Goal: Task Accomplishment & Management: Complete application form

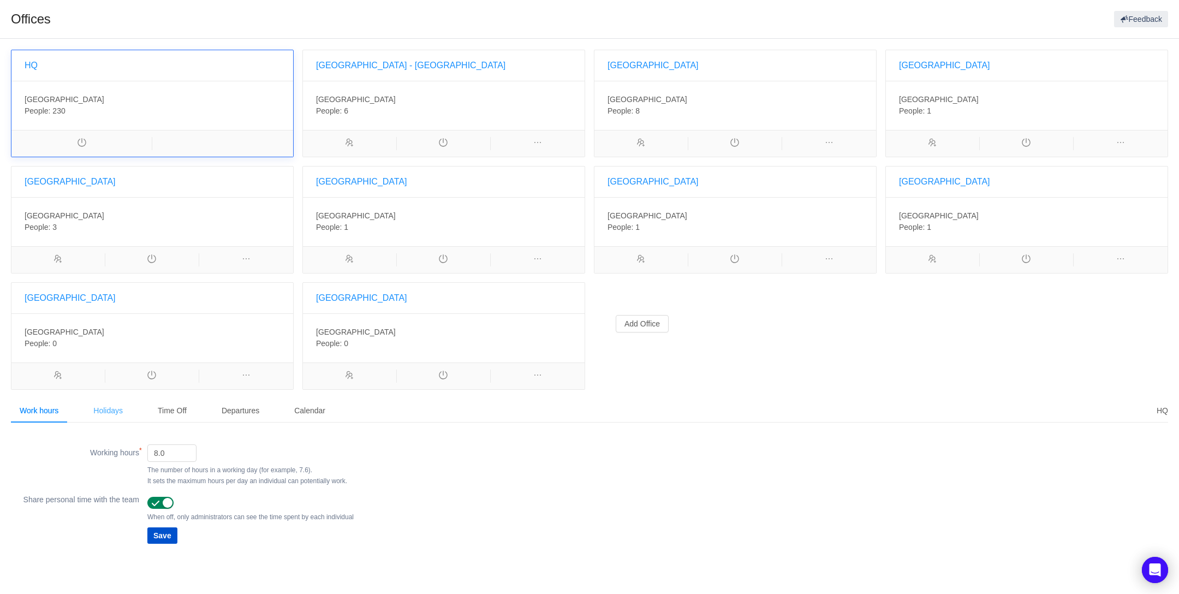
click at [102, 409] on div "Holidays" at bounding box center [108, 410] width 47 height 25
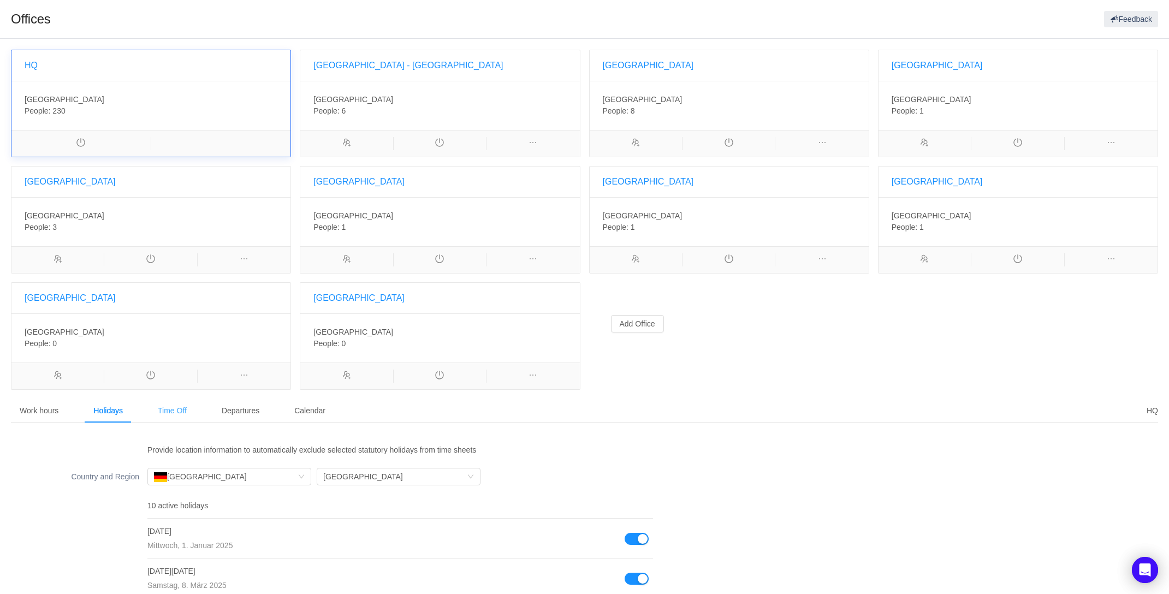
click at [173, 409] on div "Time Off" at bounding box center [172, 410] width 46 height 25
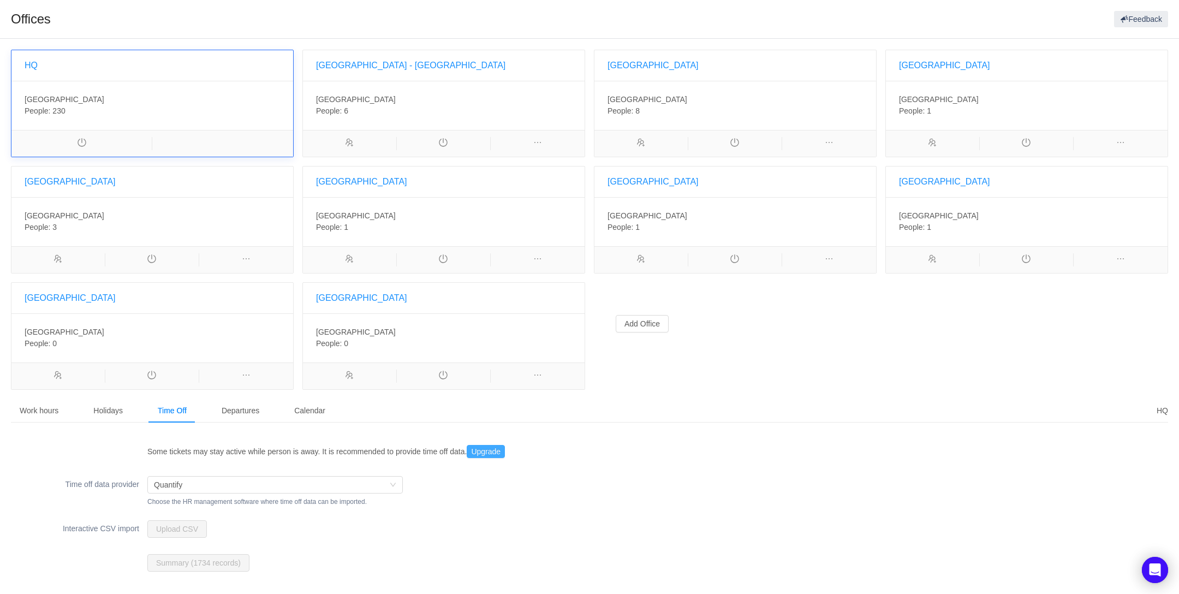
click at [489, 449] on button "Upgrade" at bounding box center [486, 451] width 38 height 13
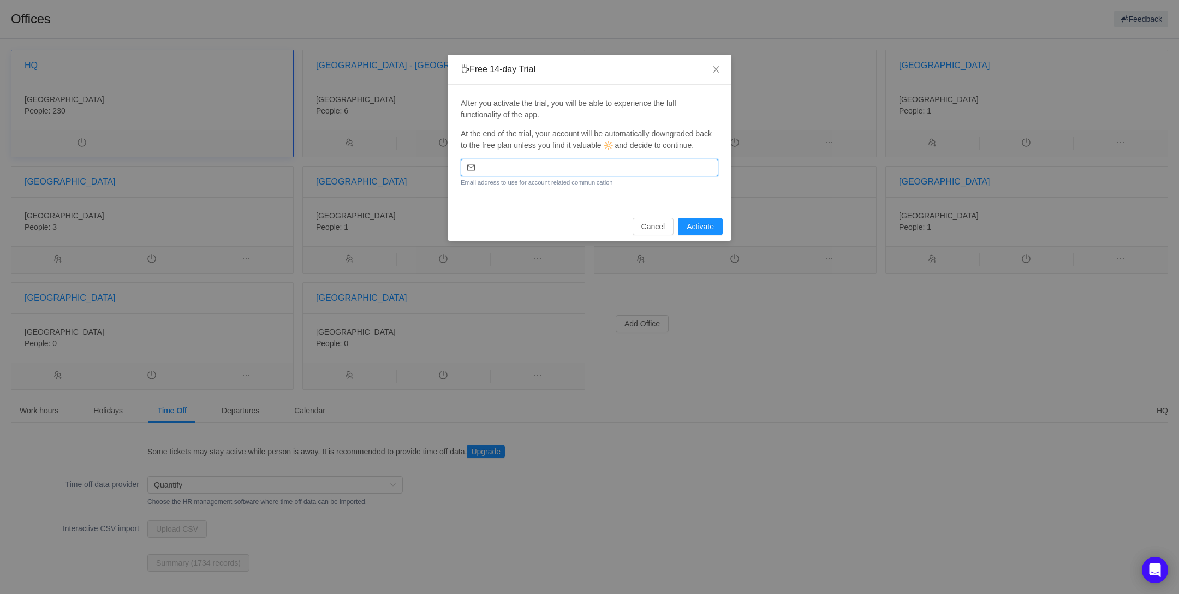
click at [521, 174] on input "email" at bounding box center [590, 167] width 258 height 17
type input "[PERSON_NAME][EMAIL_ADDRESS][PERSON_NAME][DOMAIN_NAME]"
click at [708, 228] on button "Activate" at bounding box center [700, 226] width 45 height 17
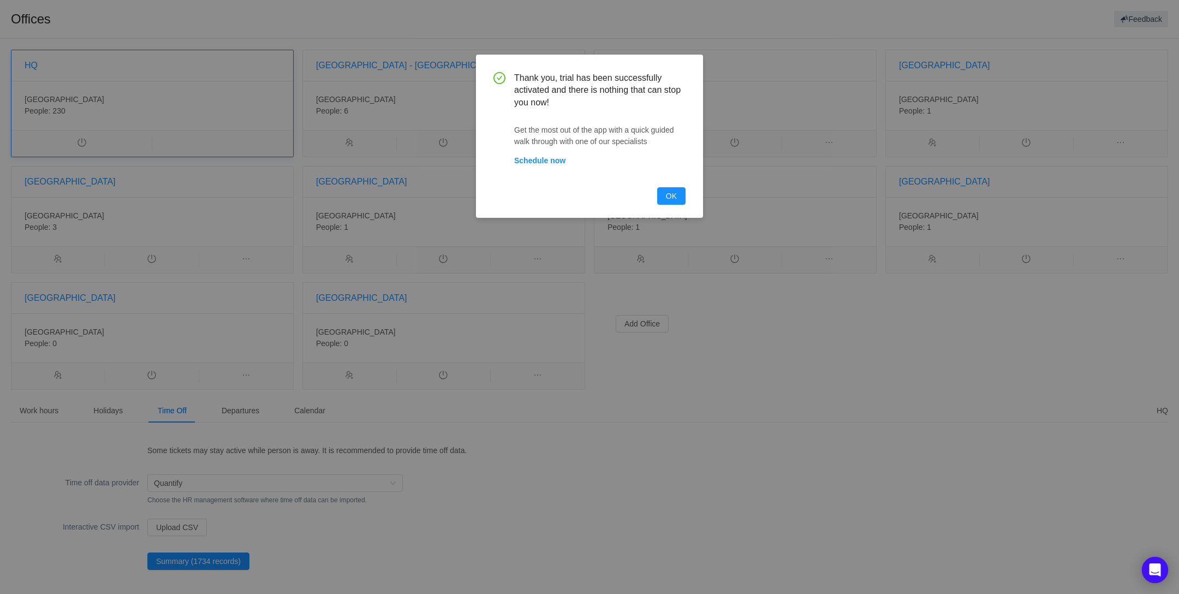
click at [670, 194] on button "OK" at bounding box center [671, 195] width 28 height 17
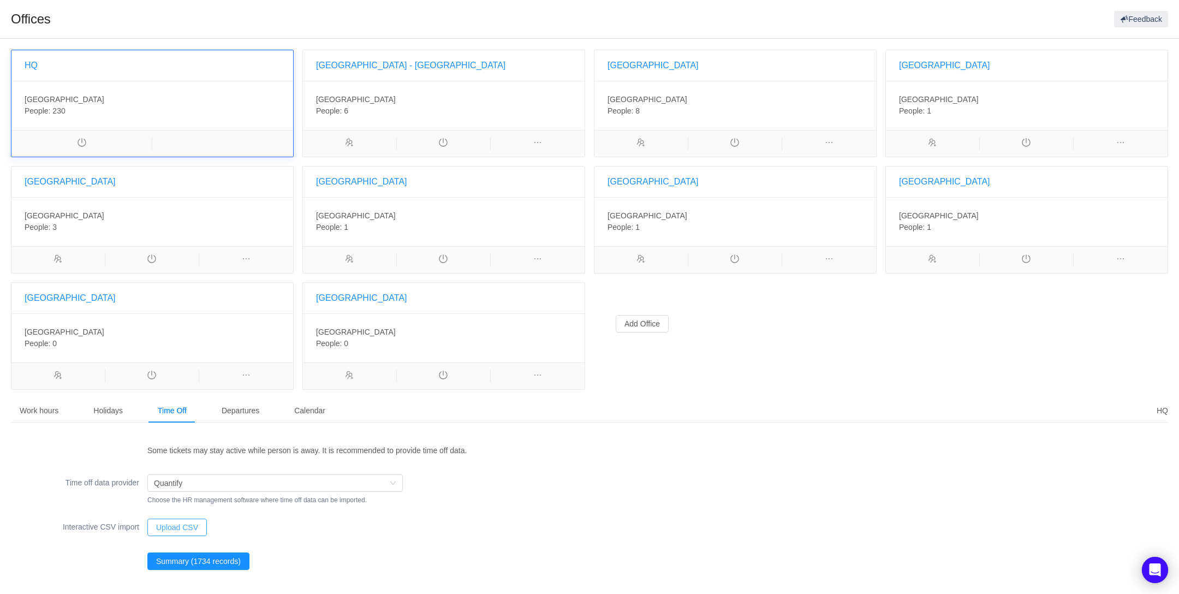
click at [176, 526] on button "Upload CSV" at bounding box center [176, 527] width 59 height 17
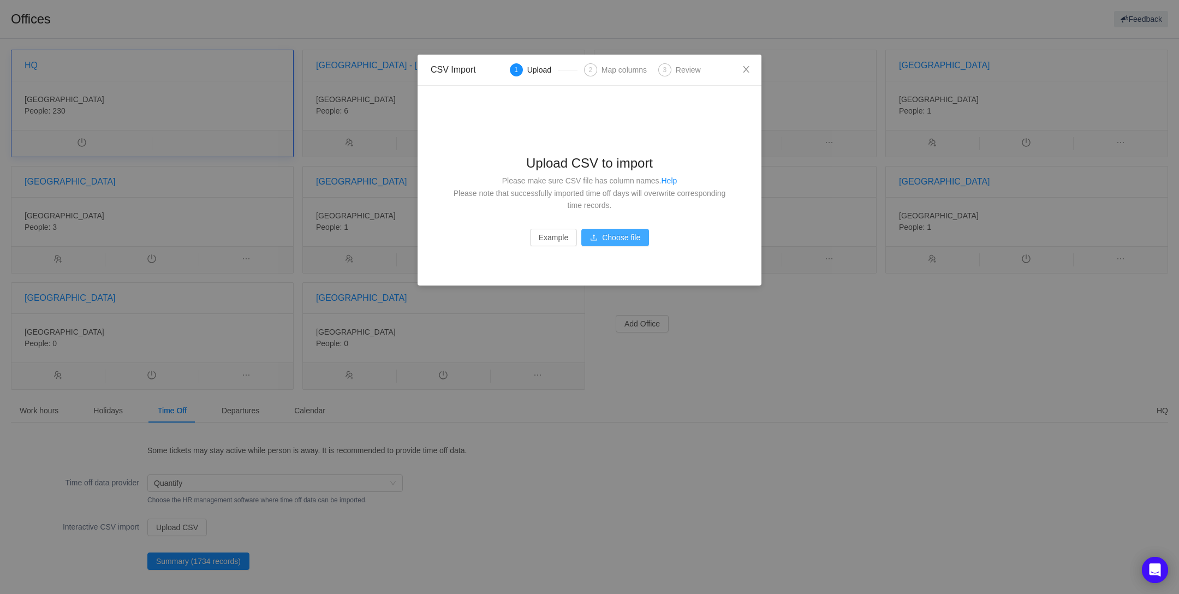
click at [609, 239] on button "Choose file" at bounding box center [615, 237] width 68 height 17
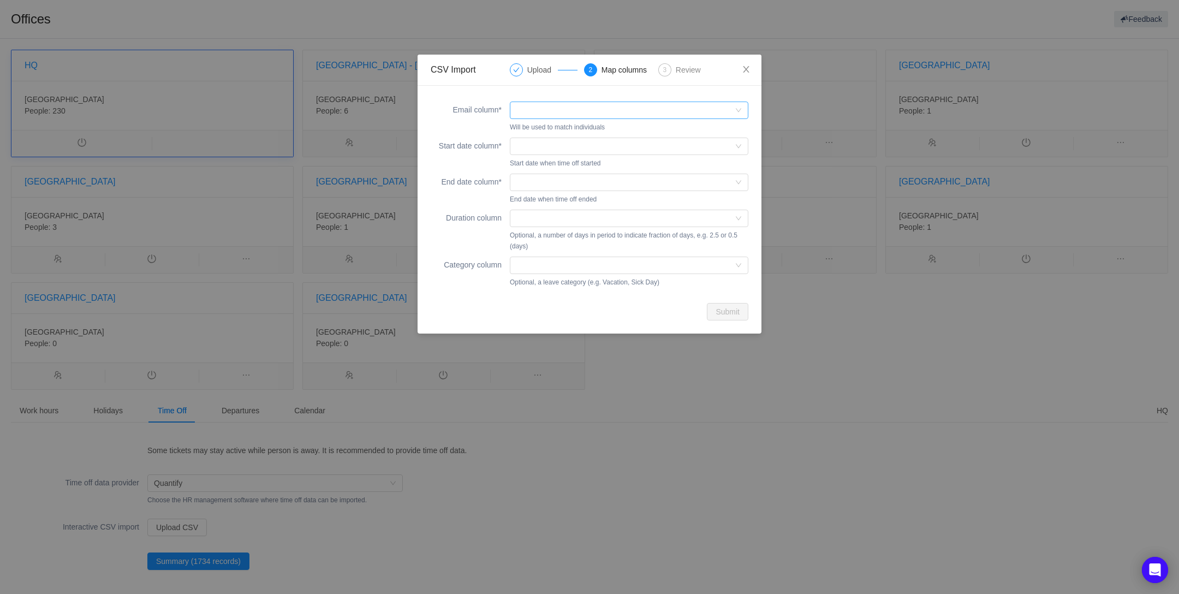
click at [533, 112] on div at bounding box center [625, 110] width 218 height 16
click at [532, 132] on li "Email" at bounding box center [628, 131] width 239 height 17
click at [544, 145] on div at bounding box center [625, 146] width 218 height 16
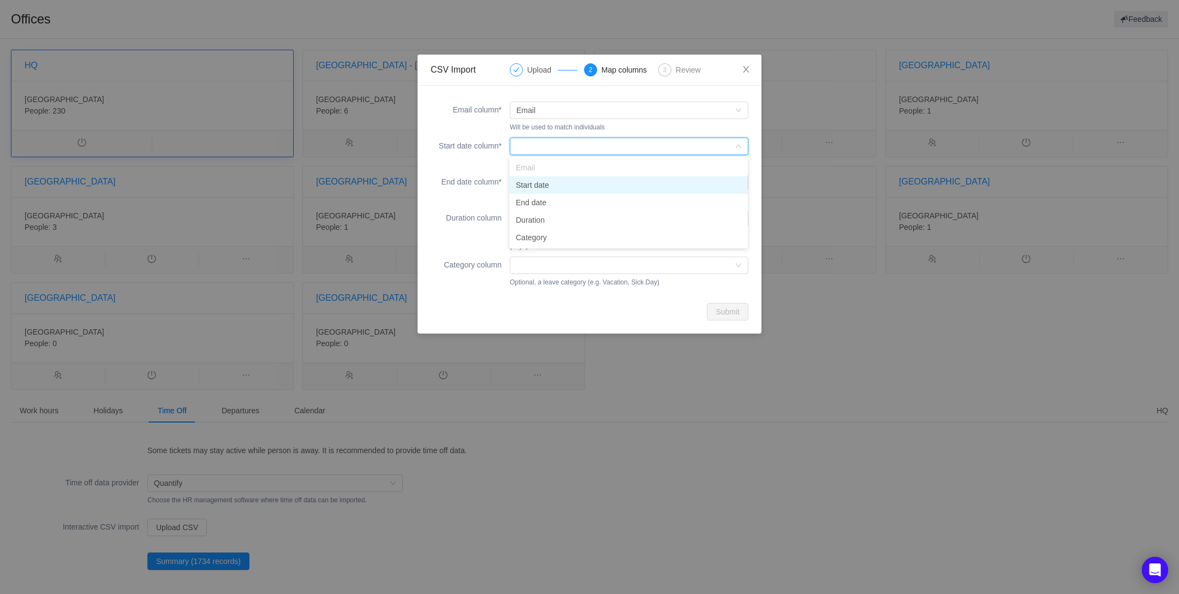
click at [537, 186] on li "Start date" at bounding box center [628, 184] width 239 height 17
click at [538, 177] on div at bounding box center [625, 182] width 218 height 16
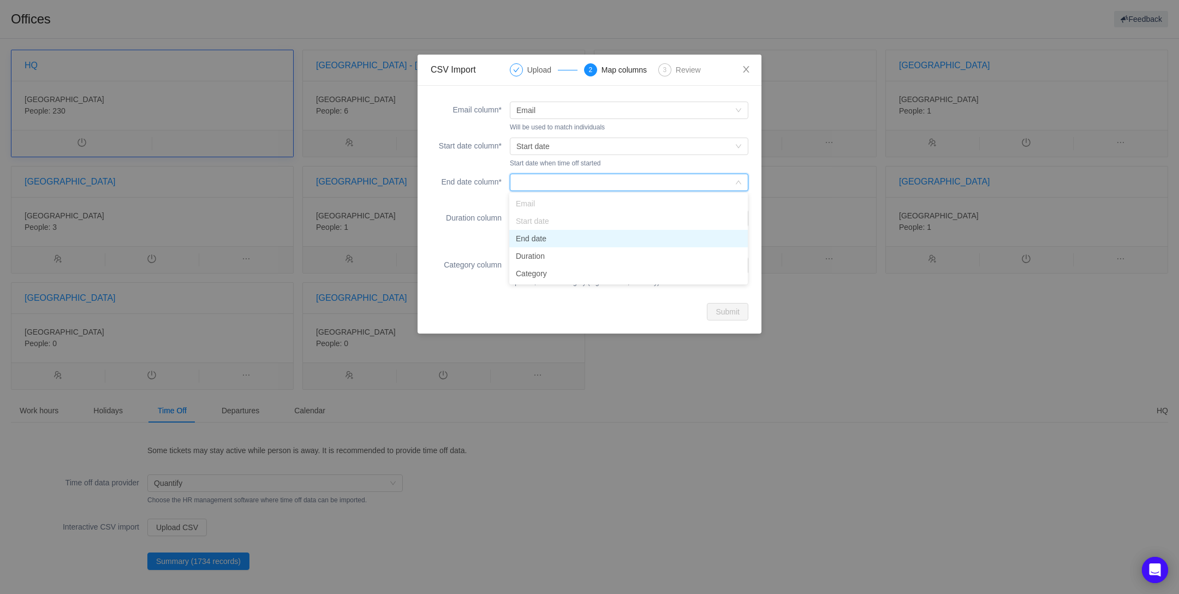
click at [538, 237] on li "End date" at bounding box center [628, 238] width 239 height 17
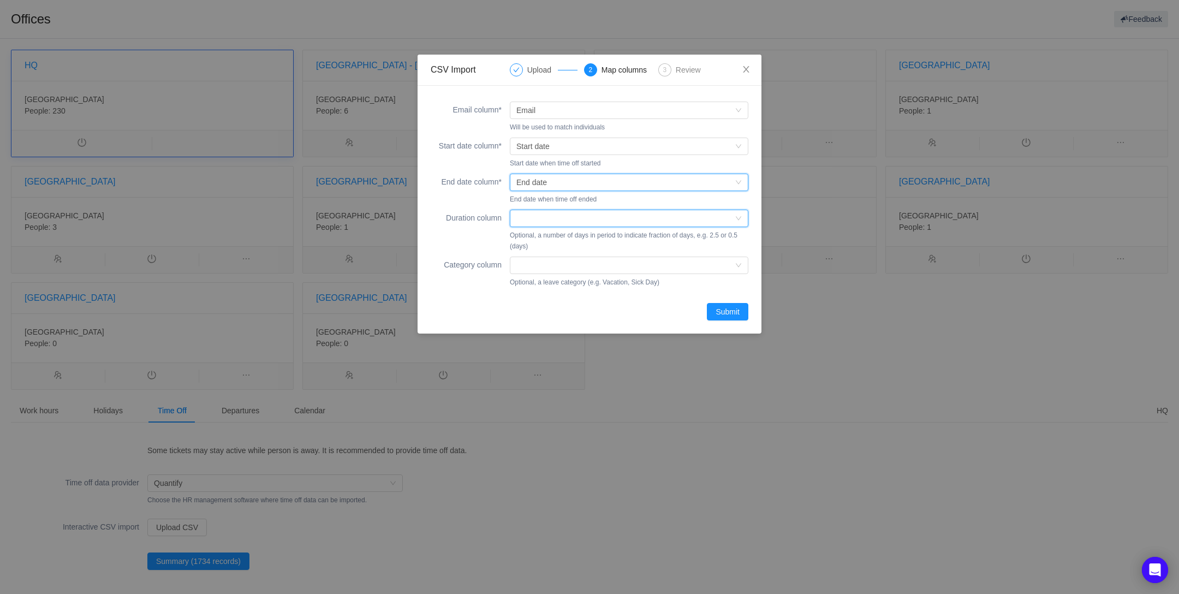
click at [543, 219] on div at bounding box center [625, 218] width 218 height 16
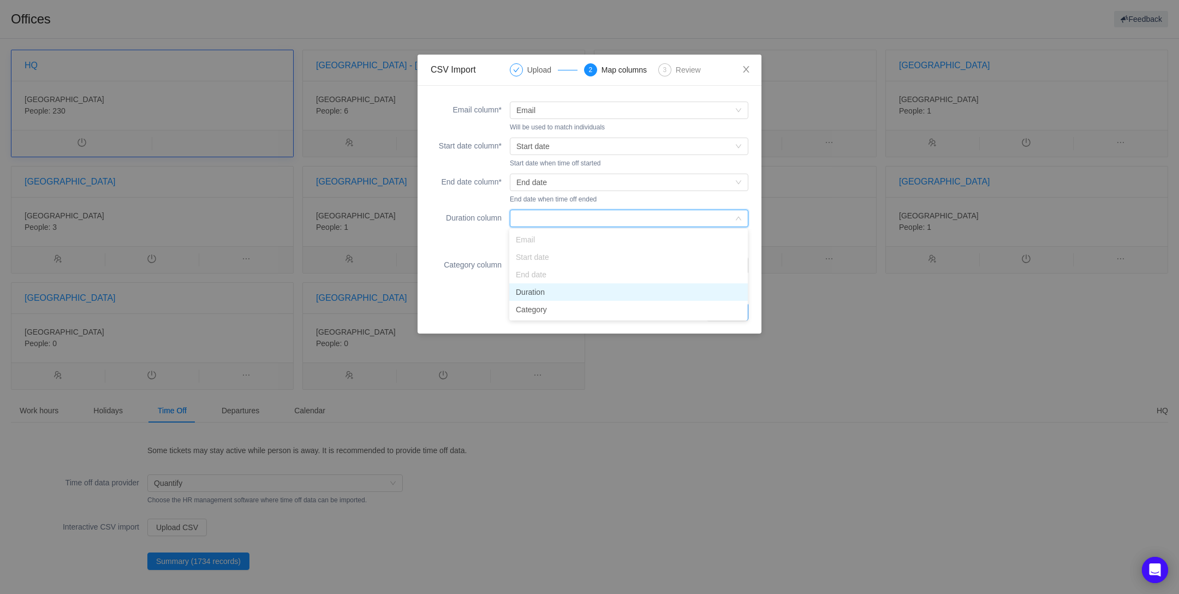
click at [534, 291] on li "Duration" at bounding box center [628, 291] width 239 height 17
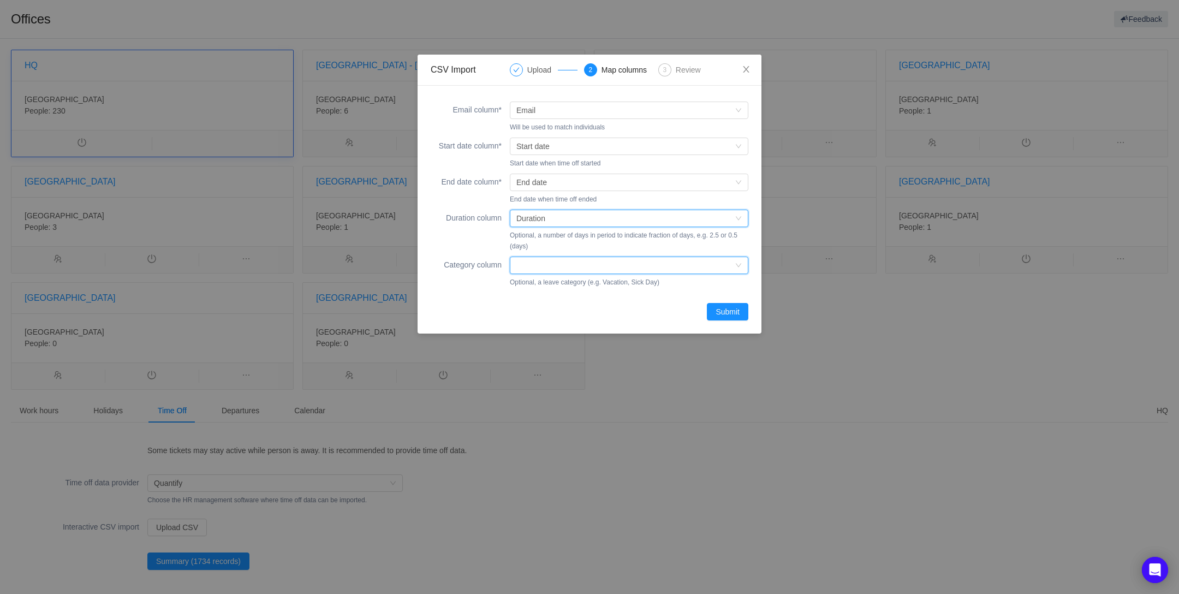
click at [538, 270] on div at bounding box center [625, 265] width 218 height 16
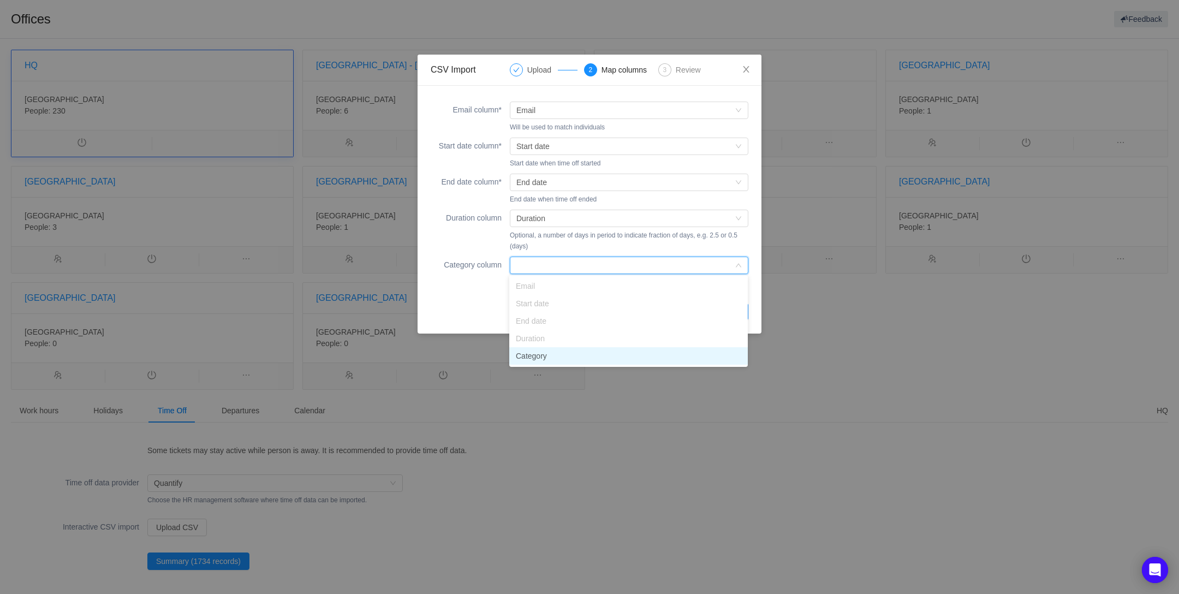
click at [535, 357] on li "Category" at bounding box center [628, 355] width 239 height 17
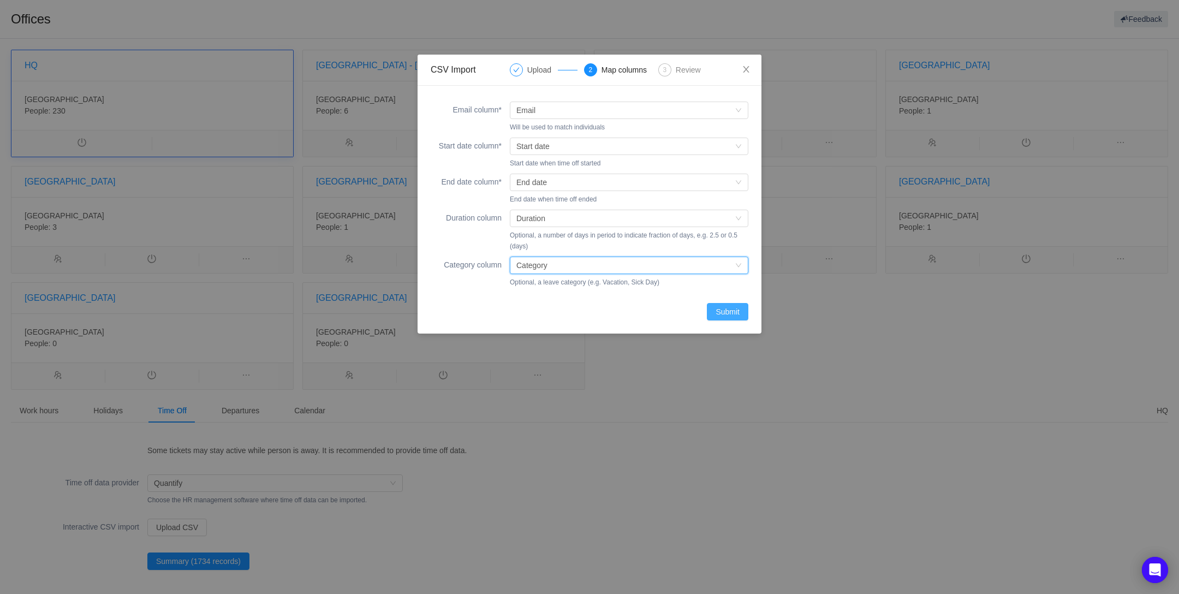
click at [726, 313] on button "Submit" at bounding box center [727, 311] width 41 height 17
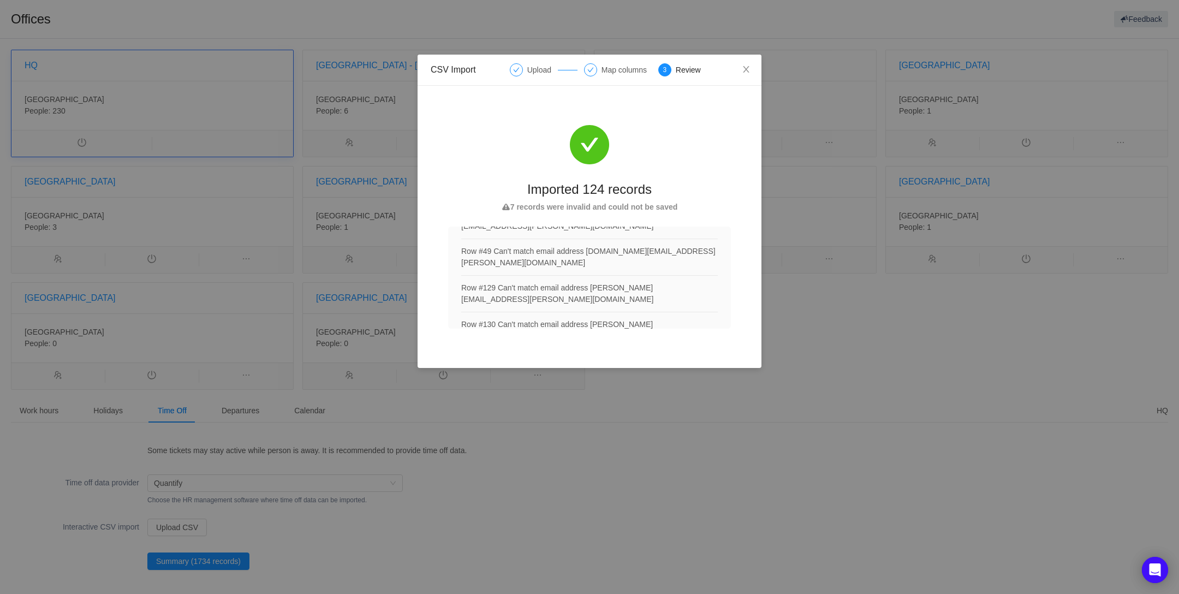
scroll to position [78, 0]
